Goal: Task Accomplishment & Management: Use online tool/utility

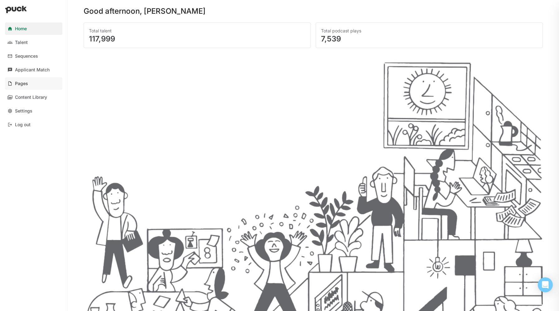
click at [27, 86] on link "Pages" at bounding box center [33, 83] width 57 height 12
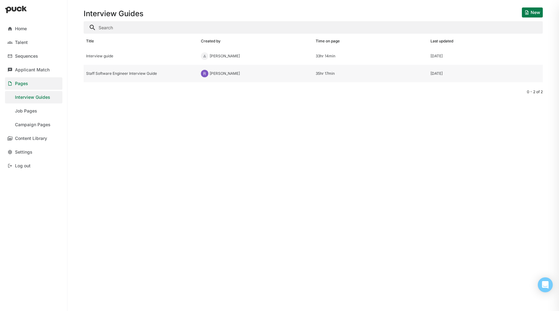
click at [132, 74] on div "Staff Software Engineer Interview Guide" at bounding box center [141, 73] width 110 height 4
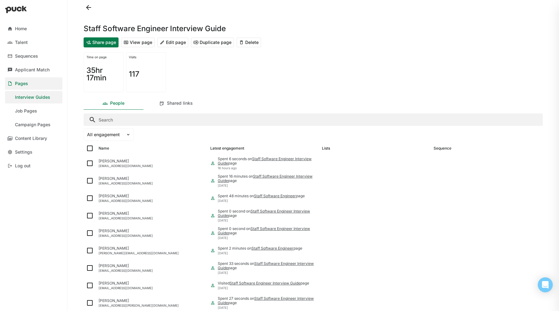
click at [109, 44] on button "Share page" at bounding box center [101, 42] width 35 height 10
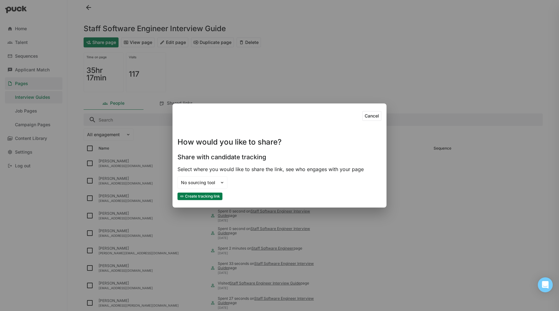
click at [212, 196] on button "Create tracking link" at bounding box center [200, 196] width 45 height 7
